Goal: Information Seeking & Learning: Find specific page/section

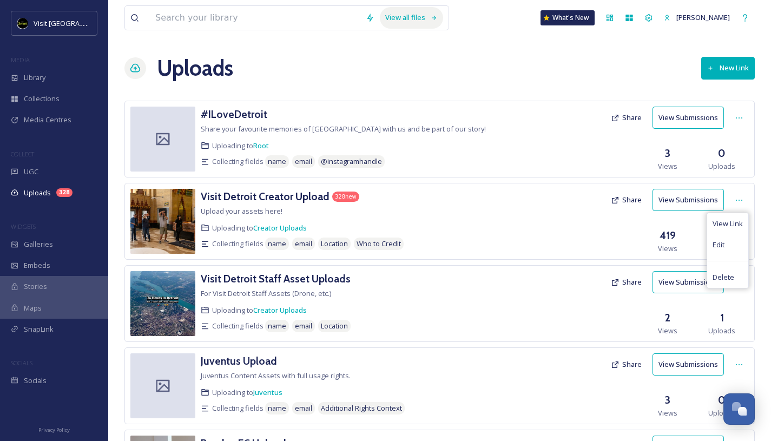
scroll to position [1764, 0]
click at [209, 19] on input at bounding box center [255, 18] width 210 height 24
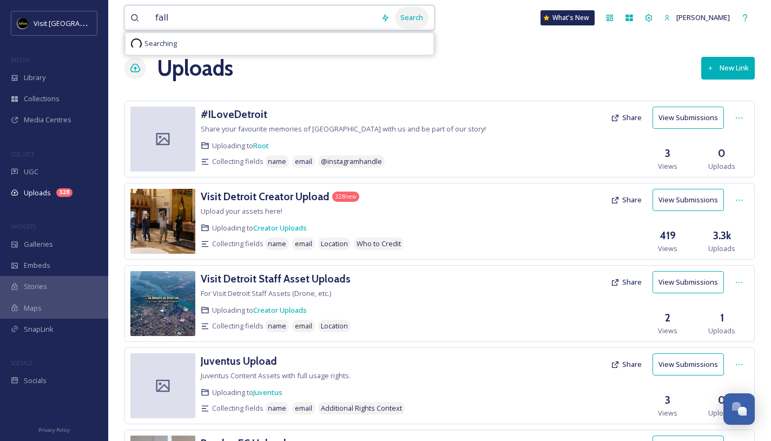
type input "fall"
click at [410, 22] on div "Search" at bounding box center [412, 17] width 34 height 21
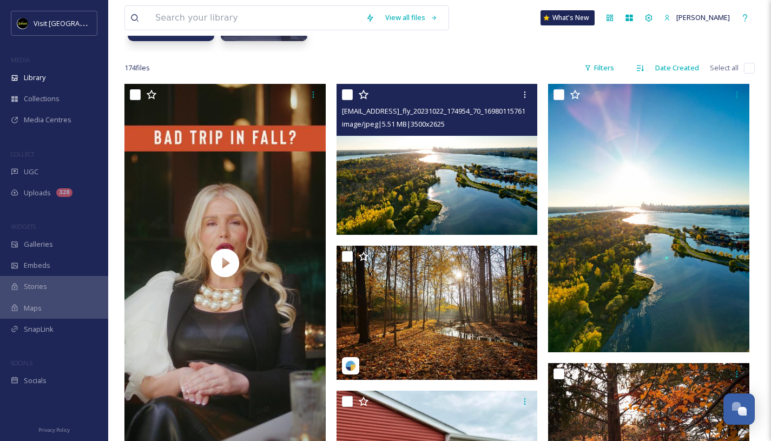
scroll to position [164, 0]
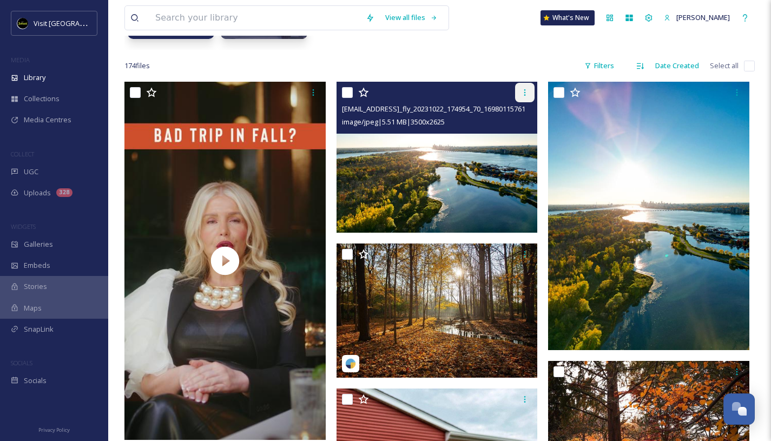
click at [523, 90] on icon at bounding box center [524, 92] width 9 height 9
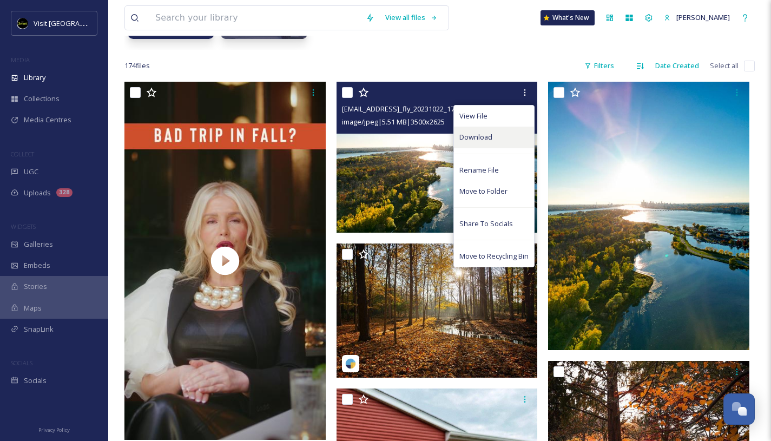
click at [489, 135] on span "Download" at bounding box center [475, 137] width 33 height 10
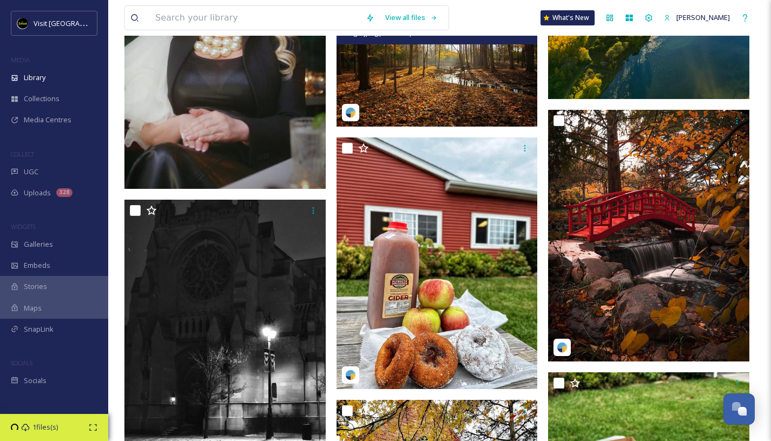
scroll to position [417, 0]
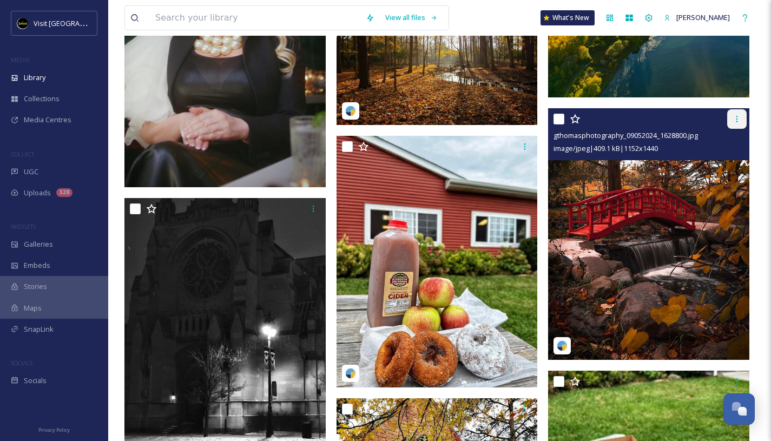
click at [735, 121] on icon at bounding box center [736, 119] width 9 height 9
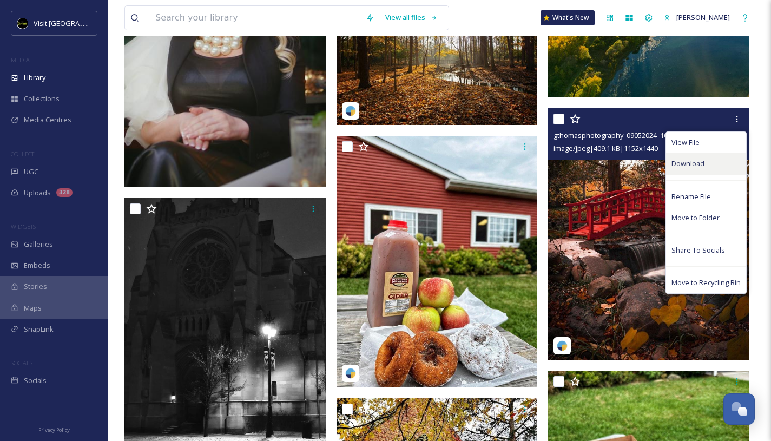
click at [686, 160] on span "Download" at bounding box center [687, 163] width 33 height 10
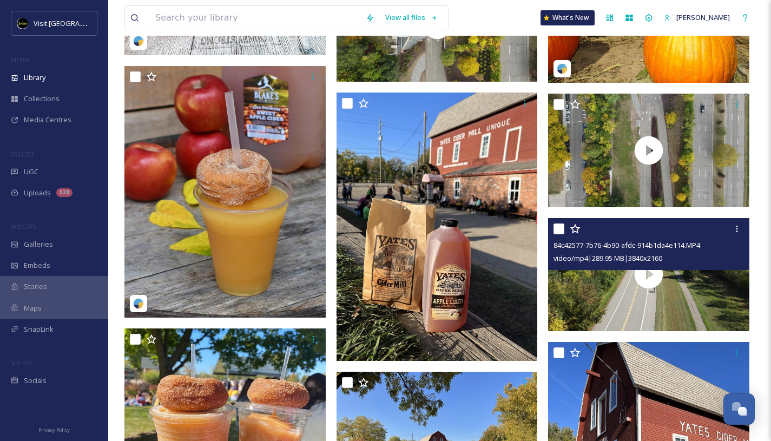
scroll to position [2893, 0]
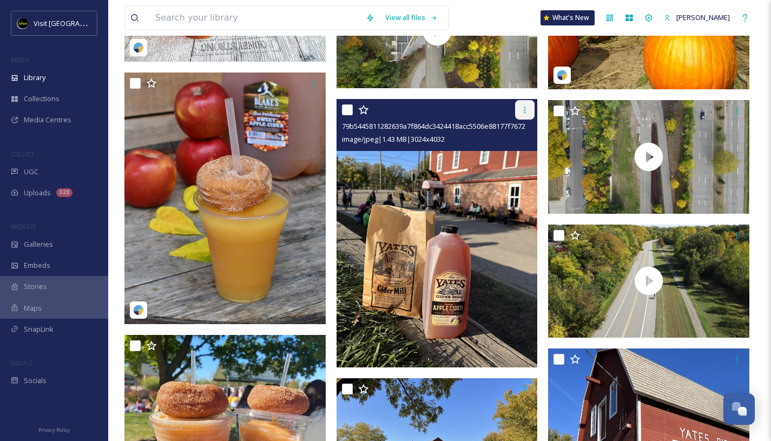
click at [522, 110] on icon at bounding box center [524, 109] width 9 height 9
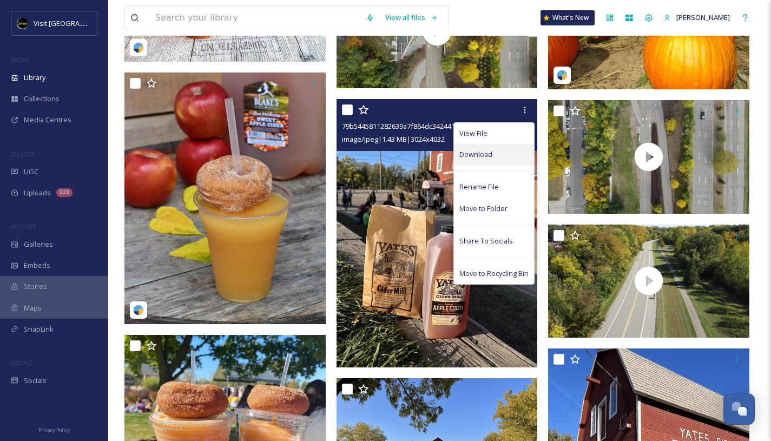
click at [493, 148] on div "Download" at bounding box center [494, 154] width 80 height 21
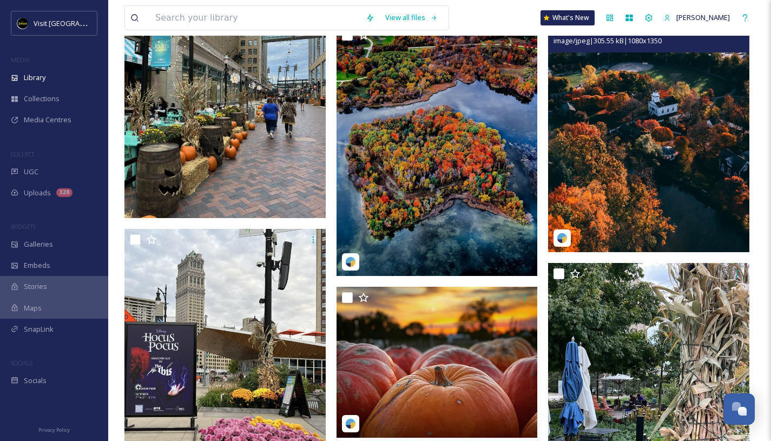
scroll to position [6088, 0]
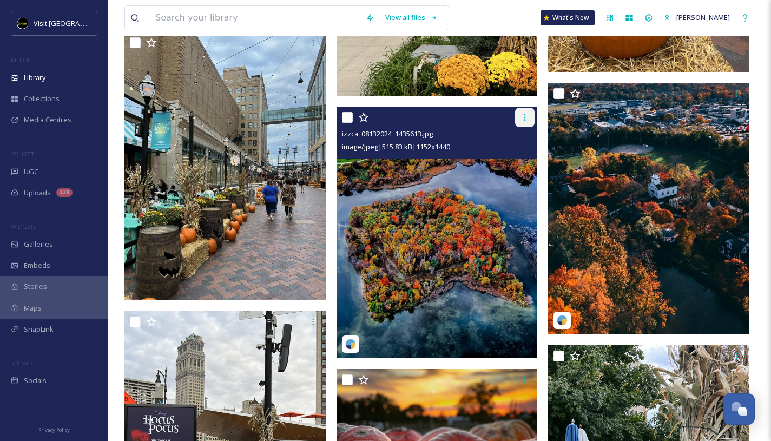
click at [521, 120] on icon at bounding box center [524, 117] width 9 height 9
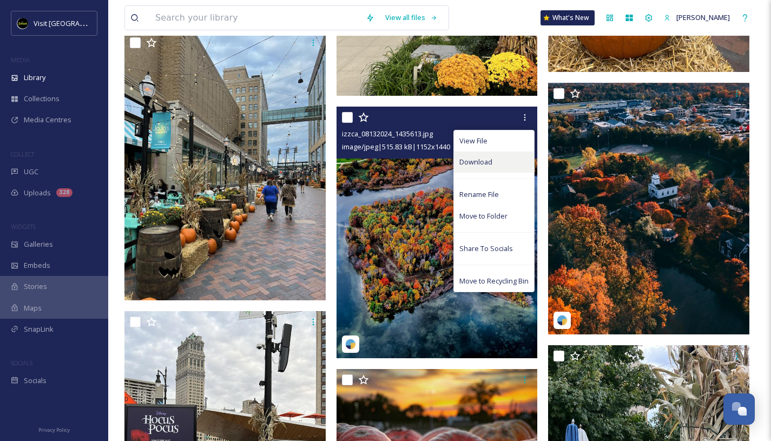
click at [491, 160] on span "Download" at bounding box center [475, 162] width 33 height 10
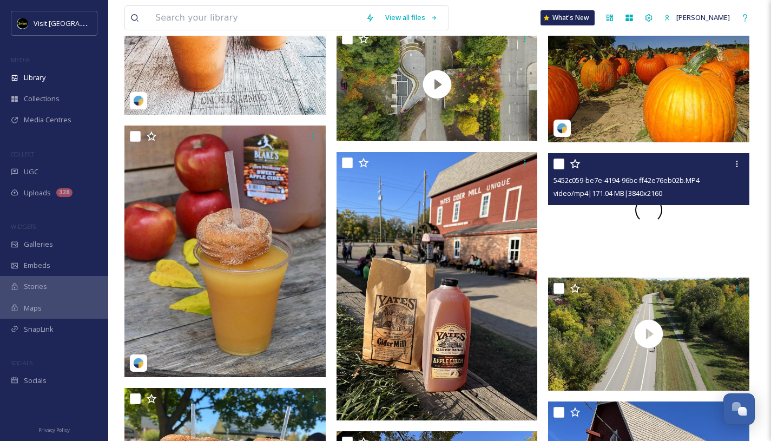
scroll to position [2836, 0]
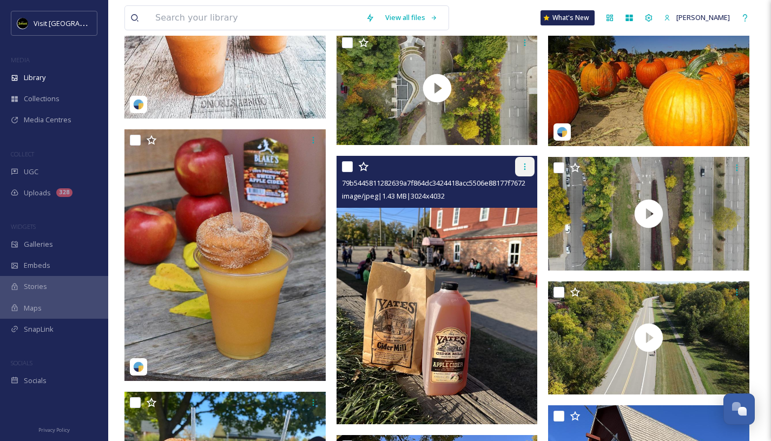
click at [528, 165] on icon at bounding box center [524, 166] width 9 height 9
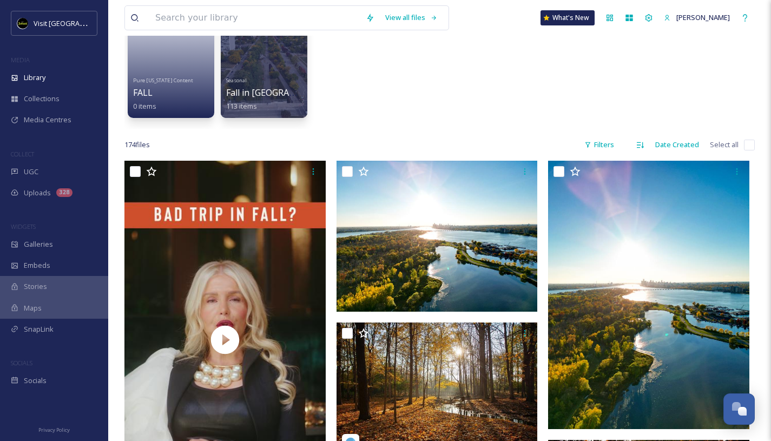
scroll to position [93, 0]
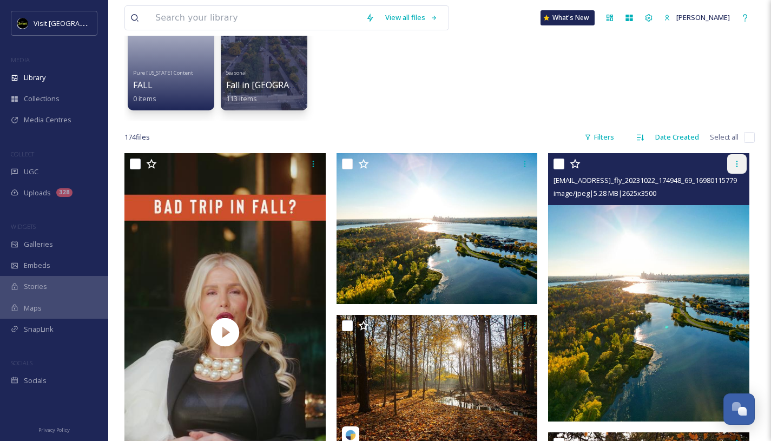
click at [738, 165] on icon at bounding box center [736, 164] width 9 height 9
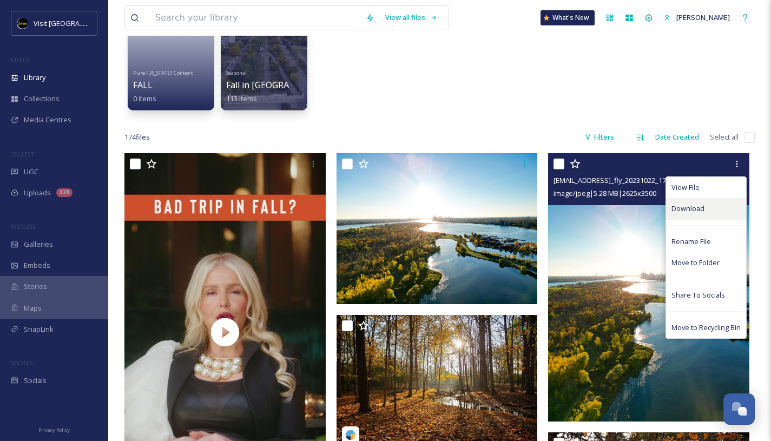
click at [698, 214] on div "Download" at bounding box center [706, 208] width 80 height 21
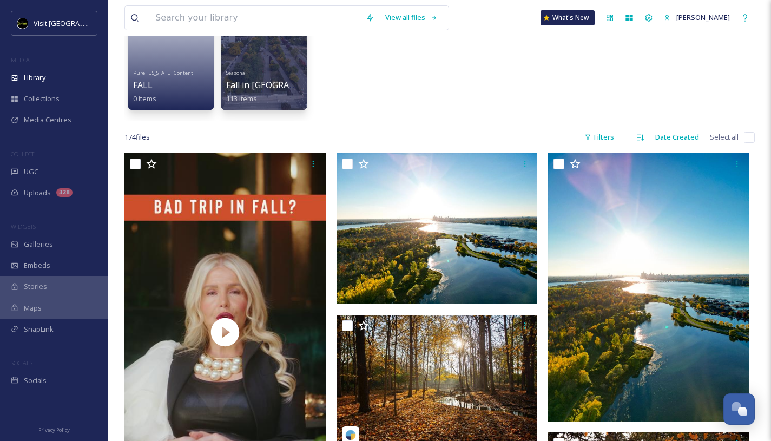
click at [439, 110] on div "Pure Michigan Content FALL 0 items Seasonal Fall in Detroit 113 items" at bounding box center [439, 59] width 630 height 124
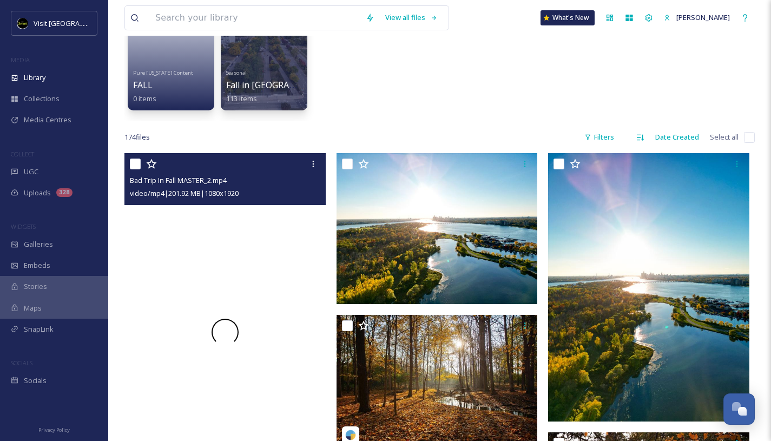
click at [256, 258] on div at bounding box center [224, 331] width 201 height 357
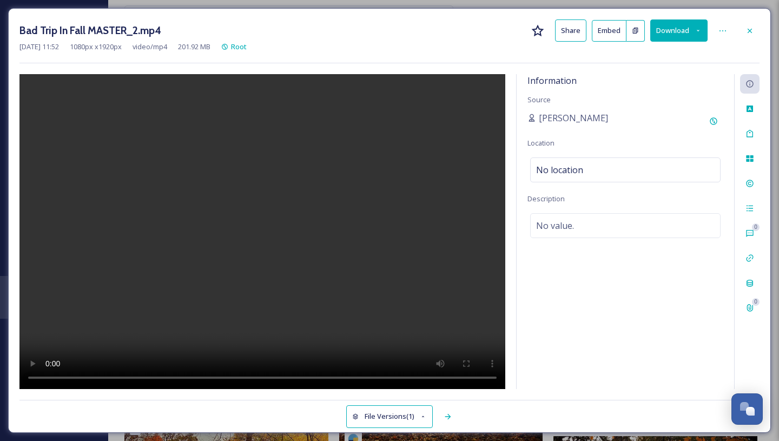
click at [525, 271] on div "Information Source Asha Shah Location No location Description No value." at bounding box center [624, 231] width 217 height 315
click at [451, 82] on div at bounding box center [262, 231] width 486 height 315
click at [466, 50] on div "Sep 24 2025 11:52 1080 px x 1920 px video/mp4 201.92 MB Root" at bounding box center [389, 47] width 740 height 10
click at [598, 283] on div "Information Source Asha Shah Location No location Description No value." at bounding box center [624, 231] width 217 height 315
click at [748, 33] on icon at bounding box center [749, 30] width 9 height 9
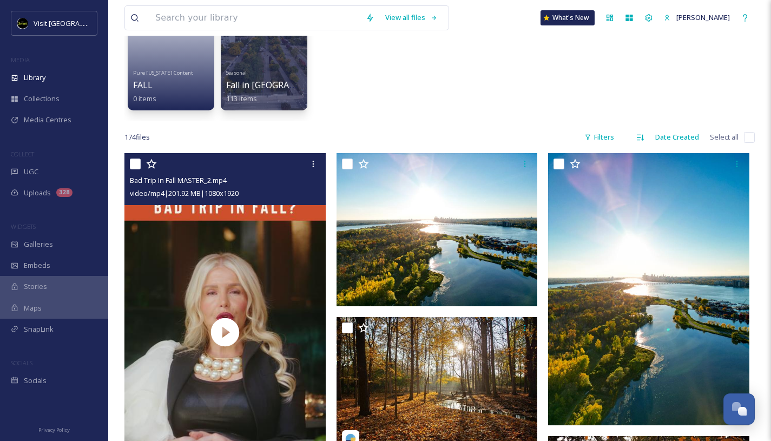
click at [395, 68] on div "Pure Michigan Content FALL 0 items Seasonal Fall in Detroit 113 items" at bounding box center [439, 59] width 630 height 124
click at [389, 78] on div "Pure Michigan Content FALL 0 items Seasonal Fall in Detroit 113 items" at bounding box center [439, 59] width 630 height 124
click at [403, 79] on div "Pure Michigan Content FALL 0 items Seasonal Fall in Detroit 113 items" at bounding box center [439, 59] width 630 height 124
click at [423, 102] on div "Pure Michigan Content FALL 0 items Seasonal Fall in Detroit 113 items" at bounding box center [439, 59] width 630 height 124
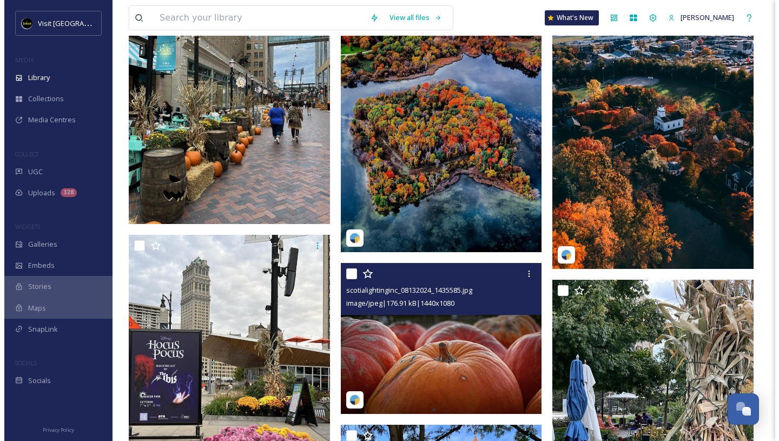
scroll to position [6201, 0]
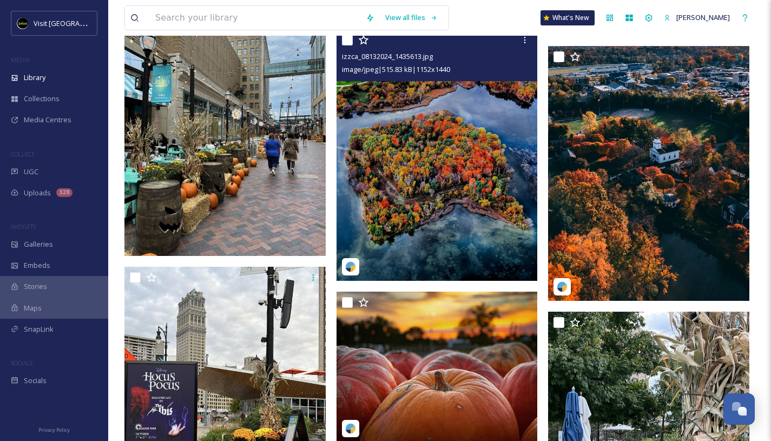
click at [423, 189] on img at bounding box center [436, 154] width 201 height 251
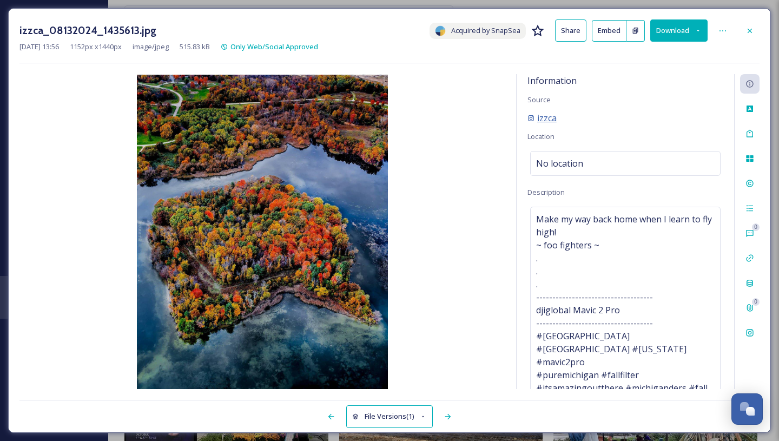
click at [540, 120] on span "izzca" at bounding box center [546, 117] width 19 height 13
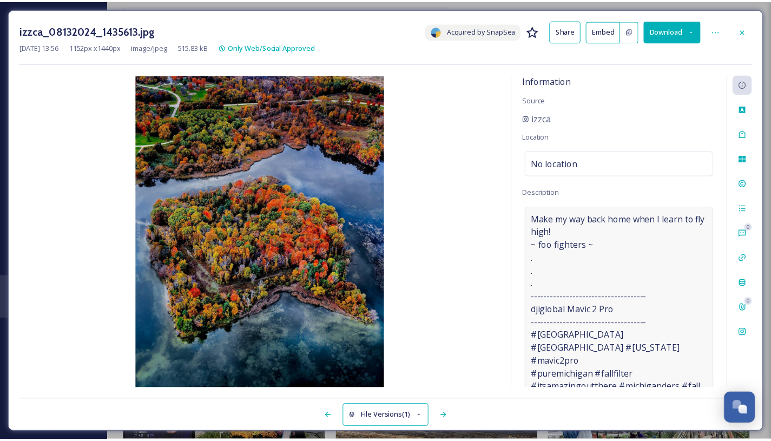
scroll to position [130, 0]
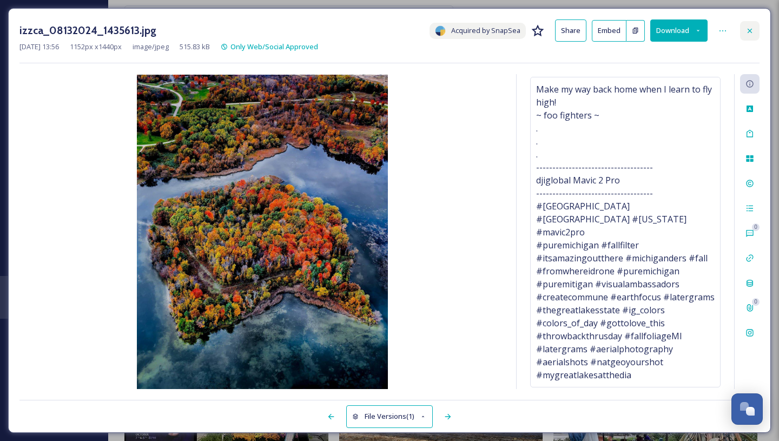
click at [748, 35] on div at bounding box center [749, 30] width 19 height 19
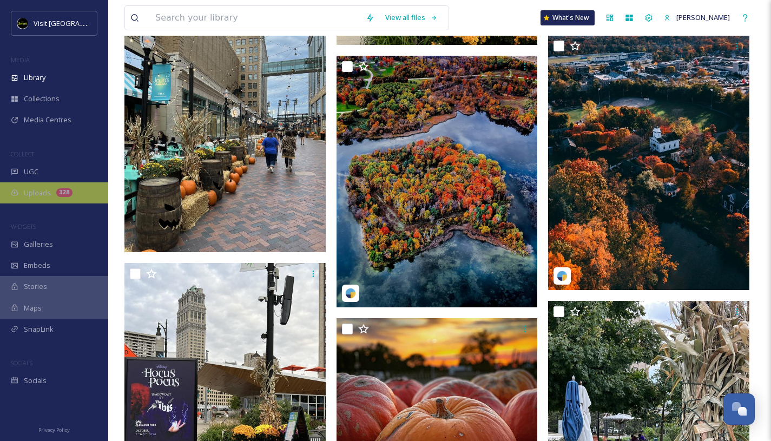
click at [37, 187] on div "Uploads 328" at bounding box center [54, 192] width 108 height 21
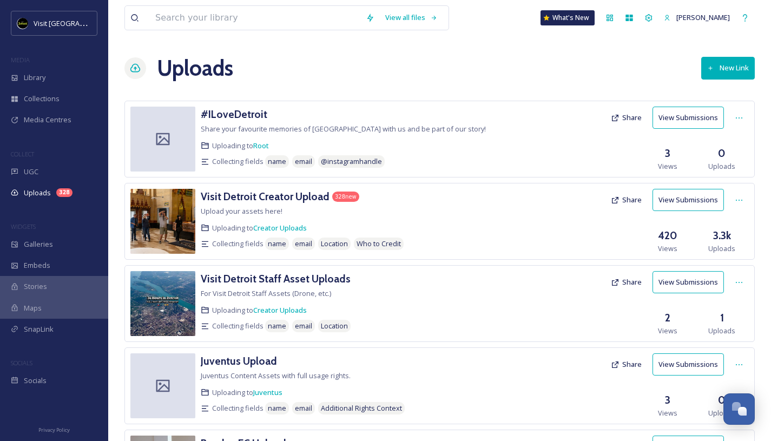
click at [693, 200] on button "View Submissions" at bounding box center [687, 200] width 71 height 22
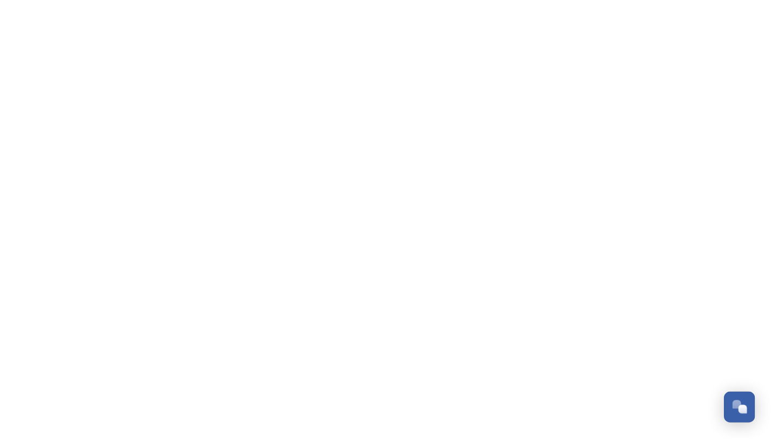
scroll to position [1763, 0]
